Goal: Find contact information: Find contact information

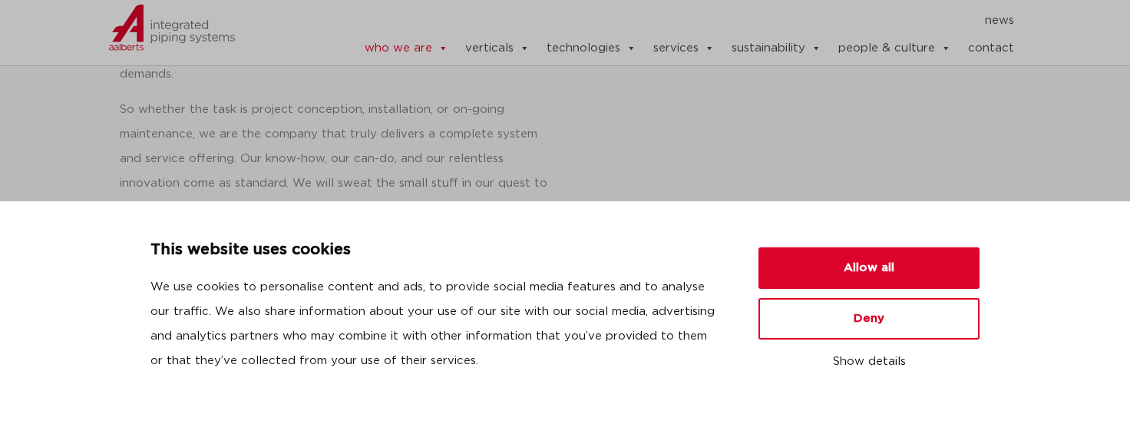
scroll to position [1381, 0]
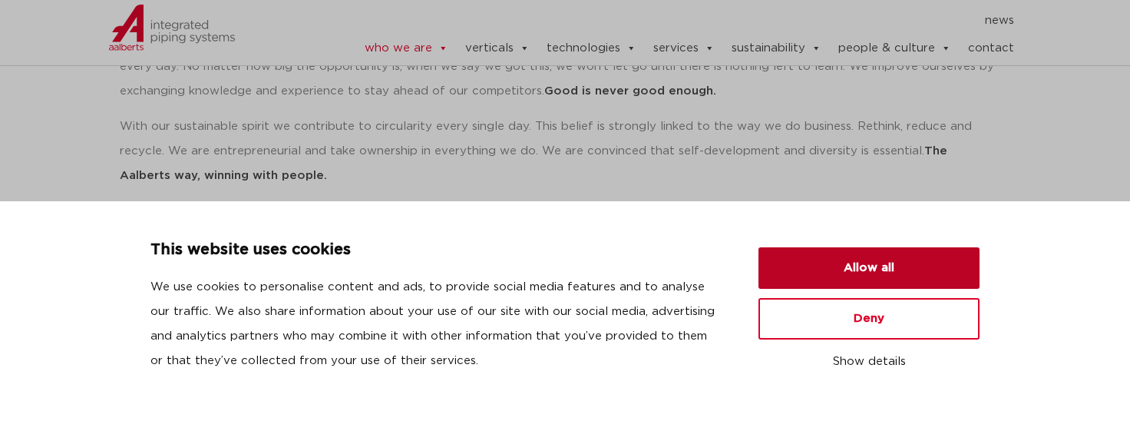
click at [802, 271] on button "Allow all" at bounding box center [868, 267] width 221 height 41
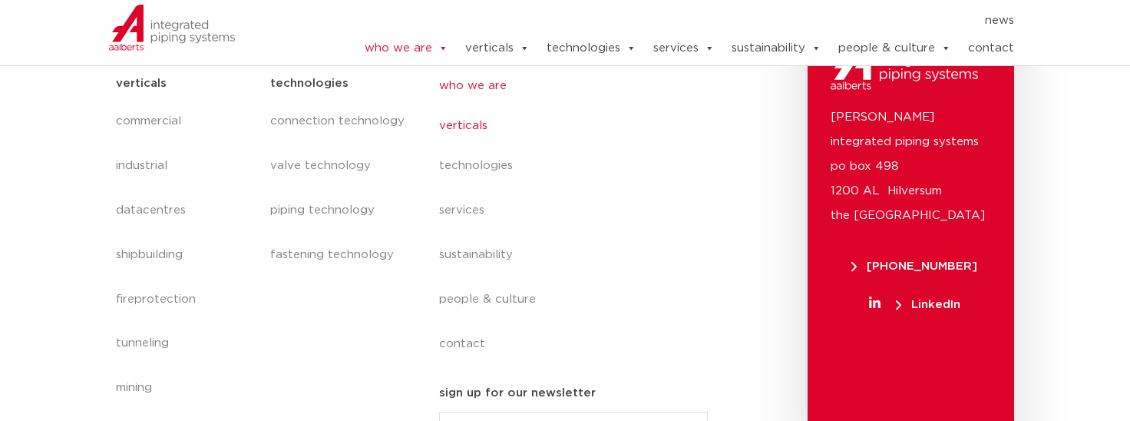
scroll to position [6627, 0]
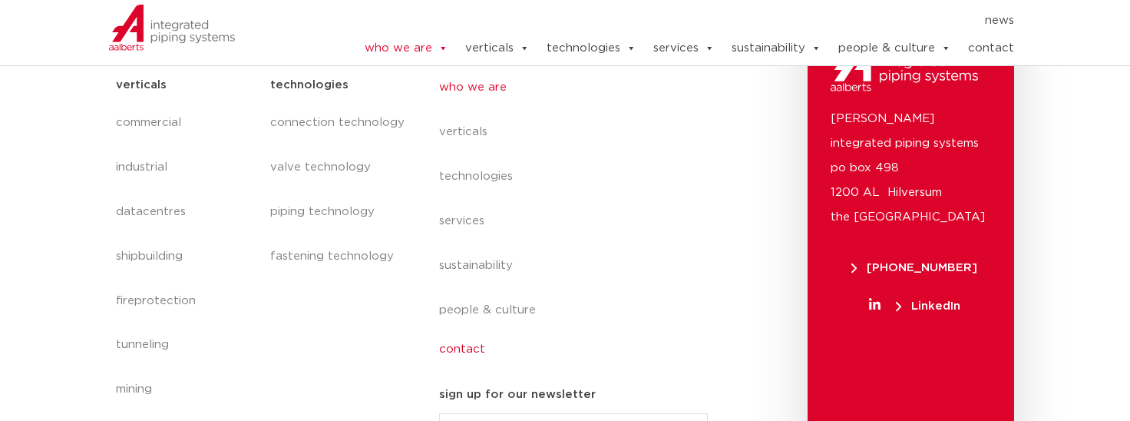
click at [471, 332] on link "contact" at bounding box center [579, 349] width 281 height 35
